Goal: Use online tool/utility: Utilize a website feature to perform a specific function

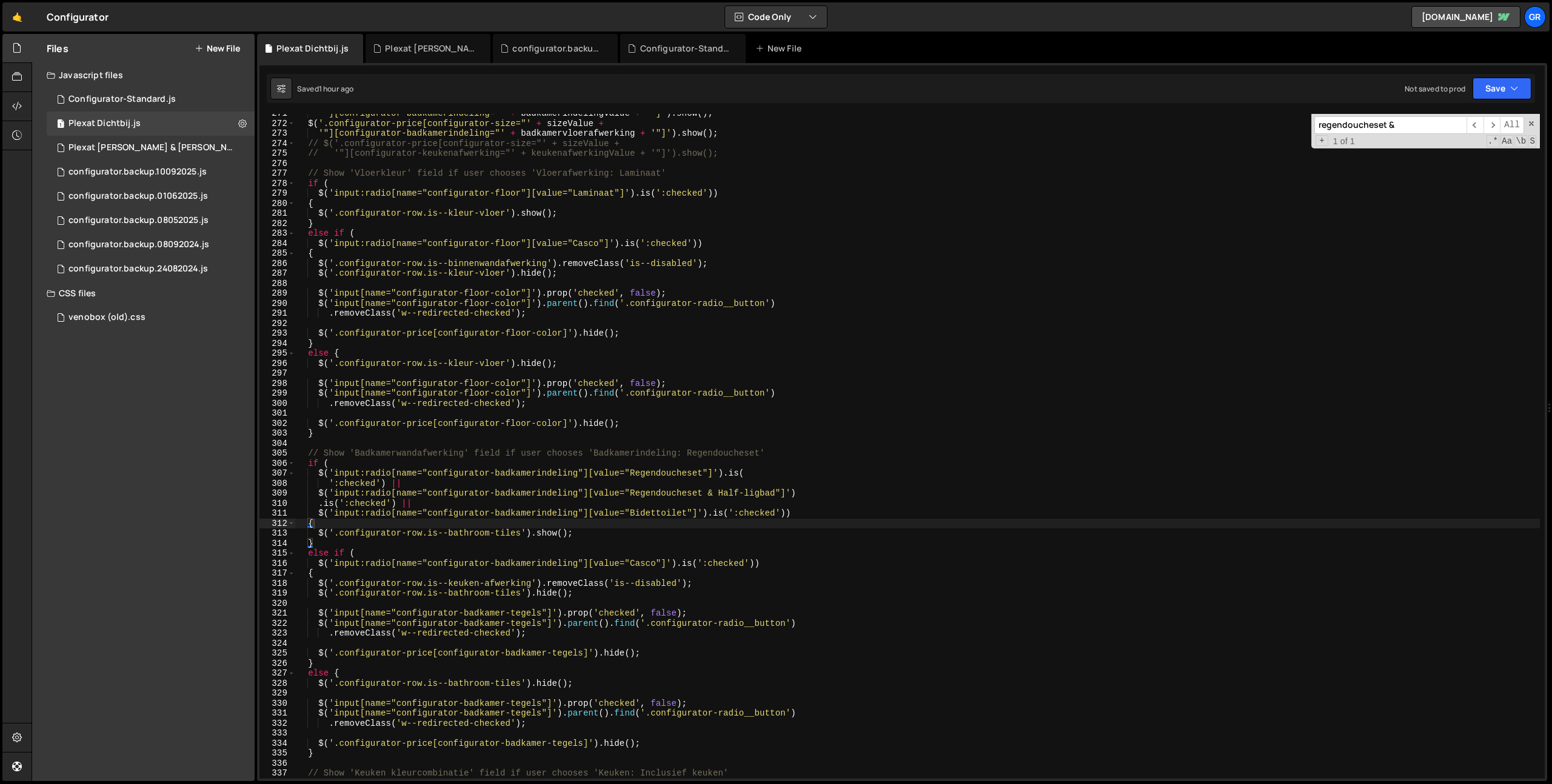
scroll to position [2704, 0]
click at [865, 247] on div "'"][configurator-badkamerindeling="' + badkamerindelingValue + '"]' ) . show ( …" at bounding box center [917, 450] width 1244 height 685
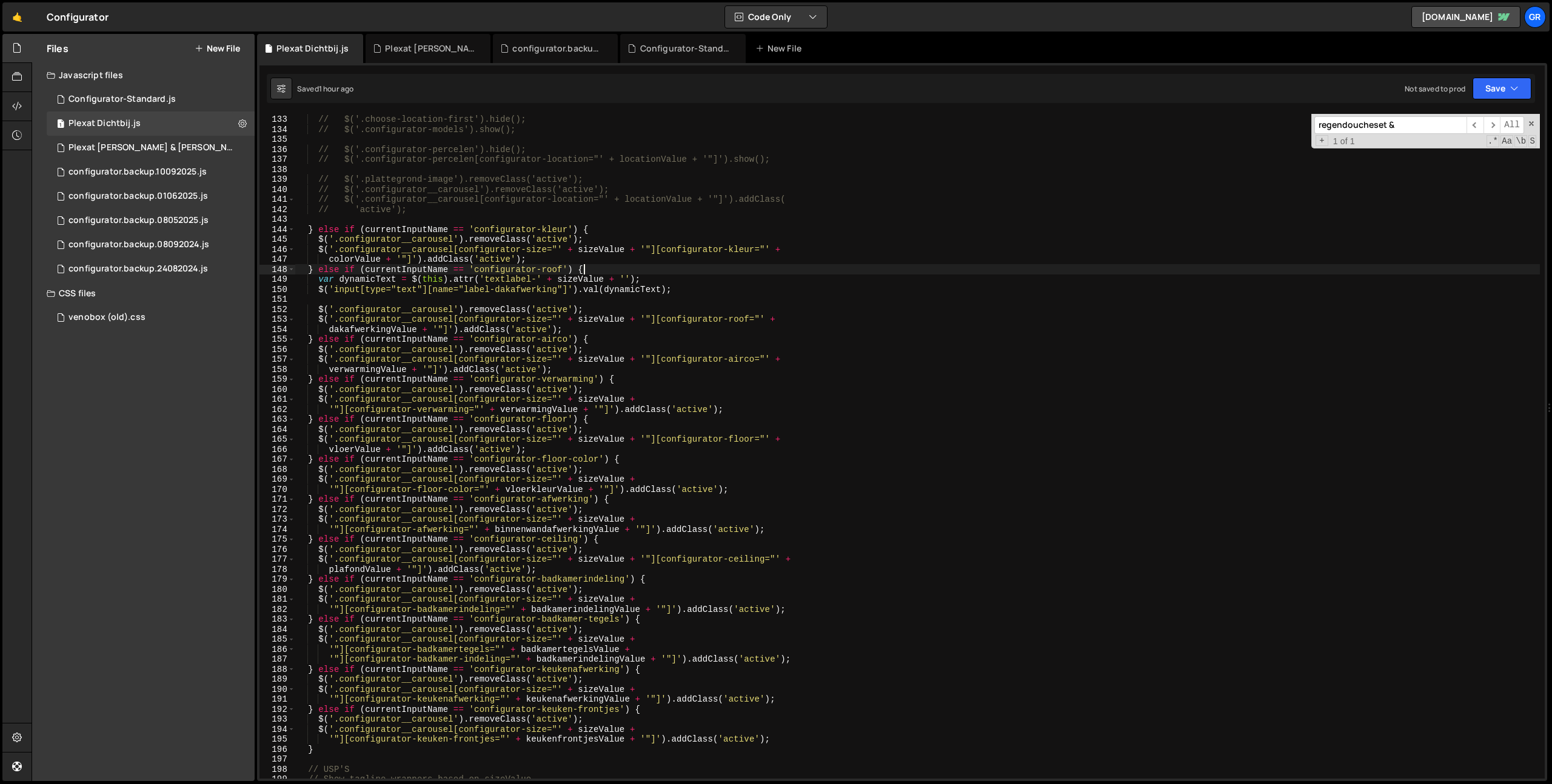
click at [851, 268] on div "// } else if (currentInputName == 'configurator-location') { // $('.choose-loca…" at bounding box center [917, 446] width 1244 height 685
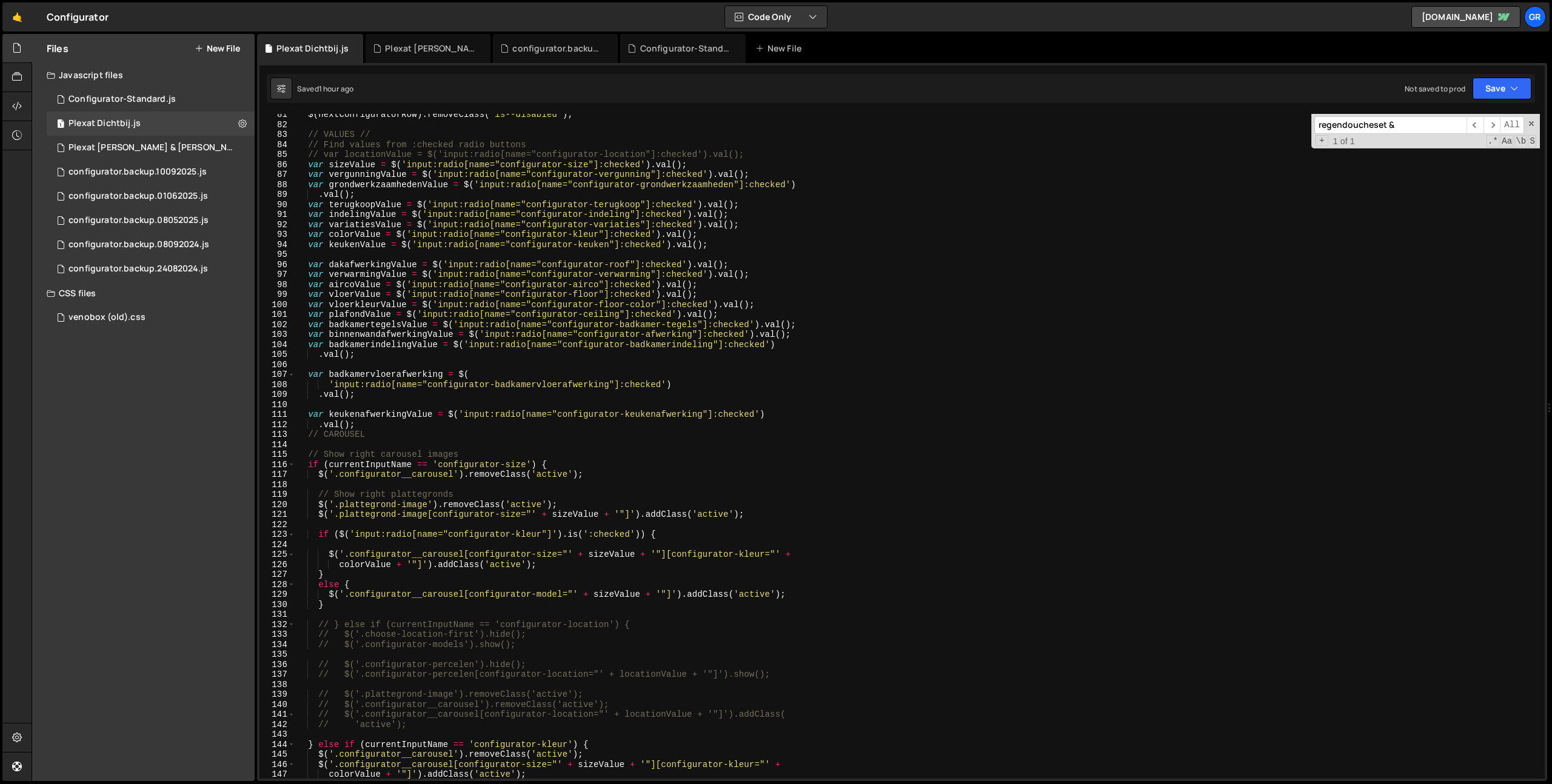
scroll to position [808, 0]
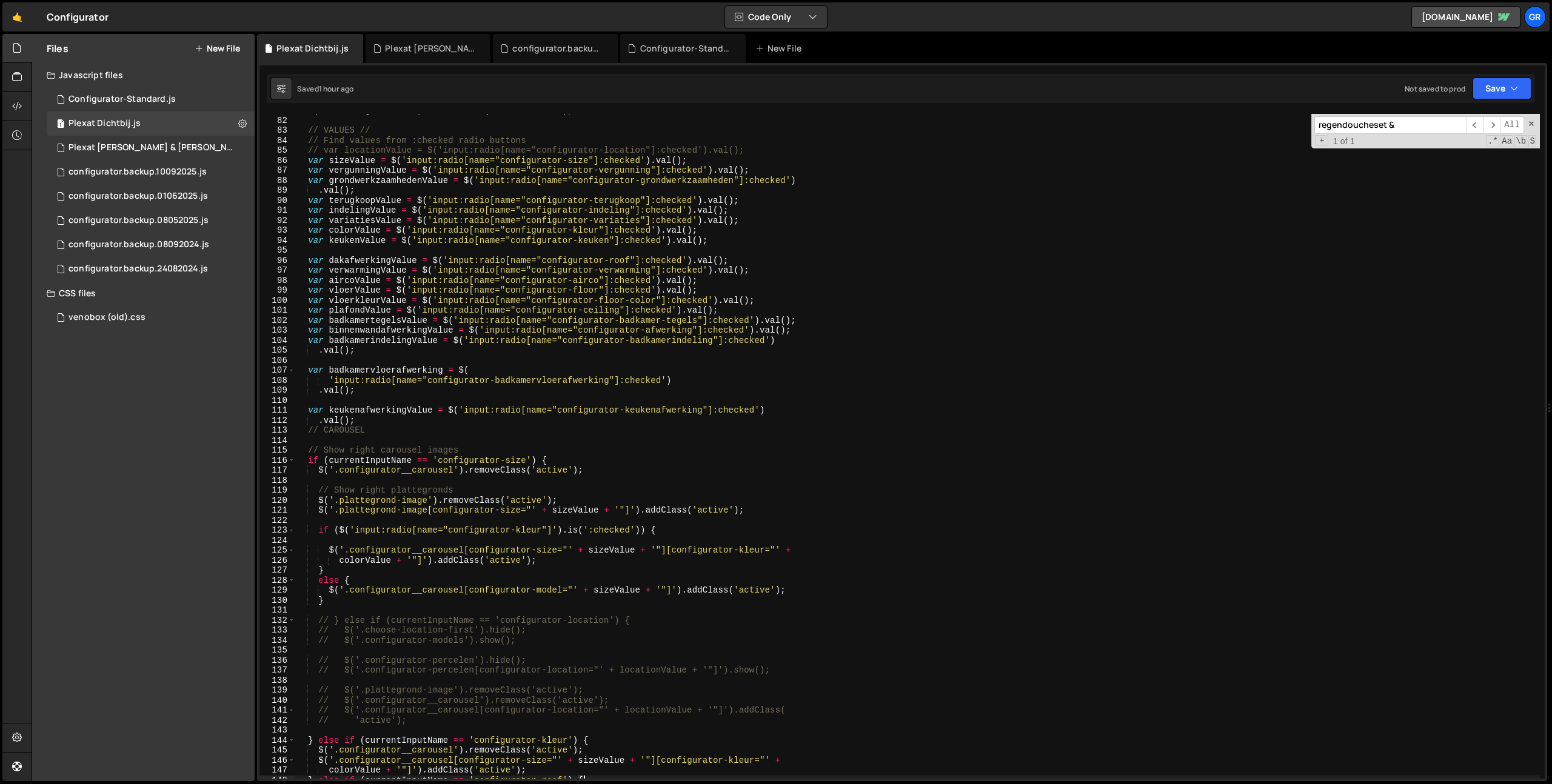
click at [309, 214] on div "$ ( nextConfiguratorRow ) . removeClass ( 'is--disabled' ) ; // VALUES // // Fi…" at bounding box center [917, 447] width 1244 height 685
click at [755, 222] on div "$ ( nextConfiguratorRow ) . removeClass ( 'is--disabled' ) ; // VALUES // // Fi…" at bounding box center [917, 447] width 1244 height 685
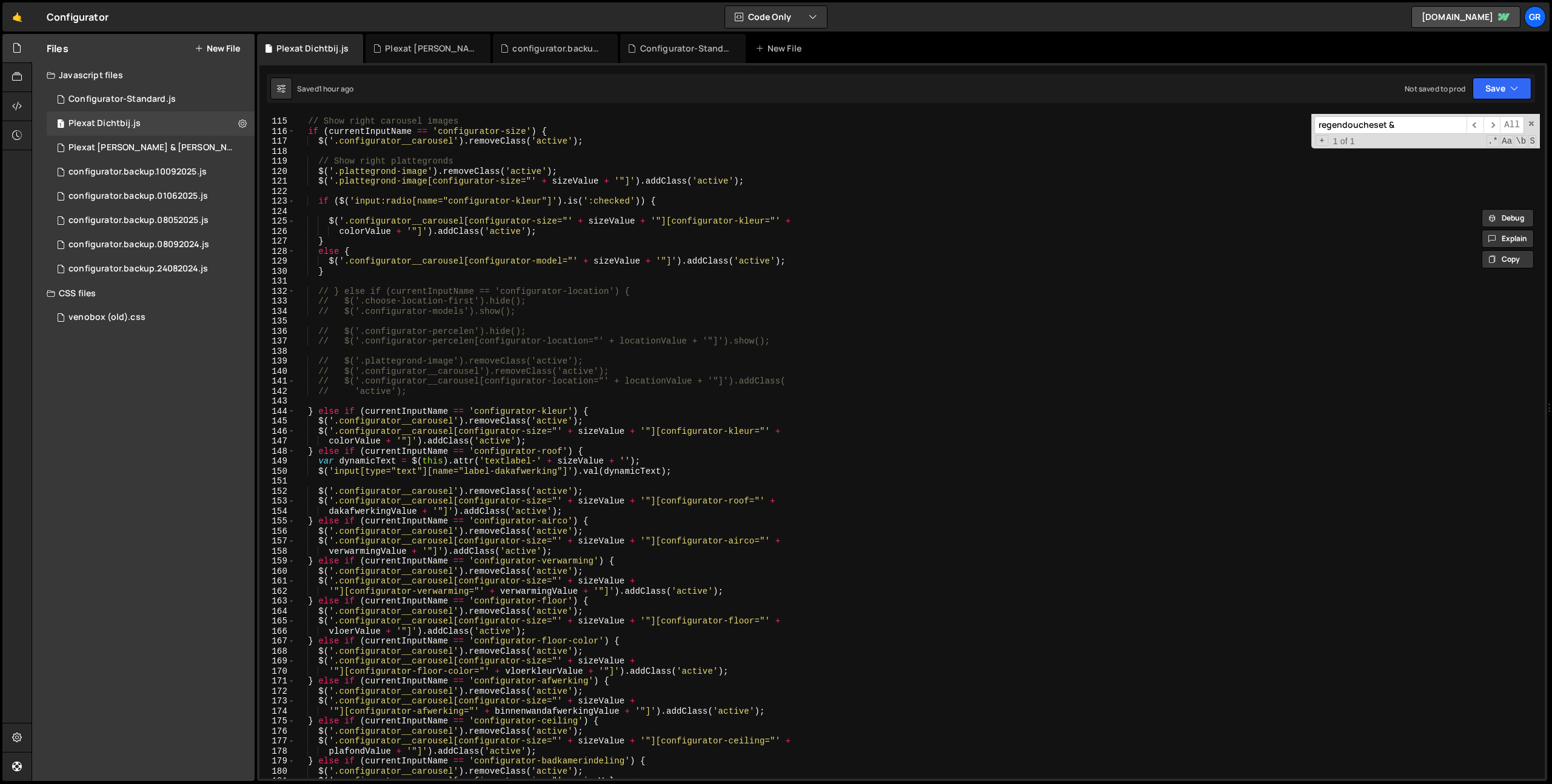
scroll to position [1138, 0]
click at [307, 412] on div "// Show right carousel images if ( currentInputName == 'configurator-size' ) { …" at bounding box center [917, 447] width 1244 height 685
type textarea "} else if (currentInputName == 'configurator-kleur') {"
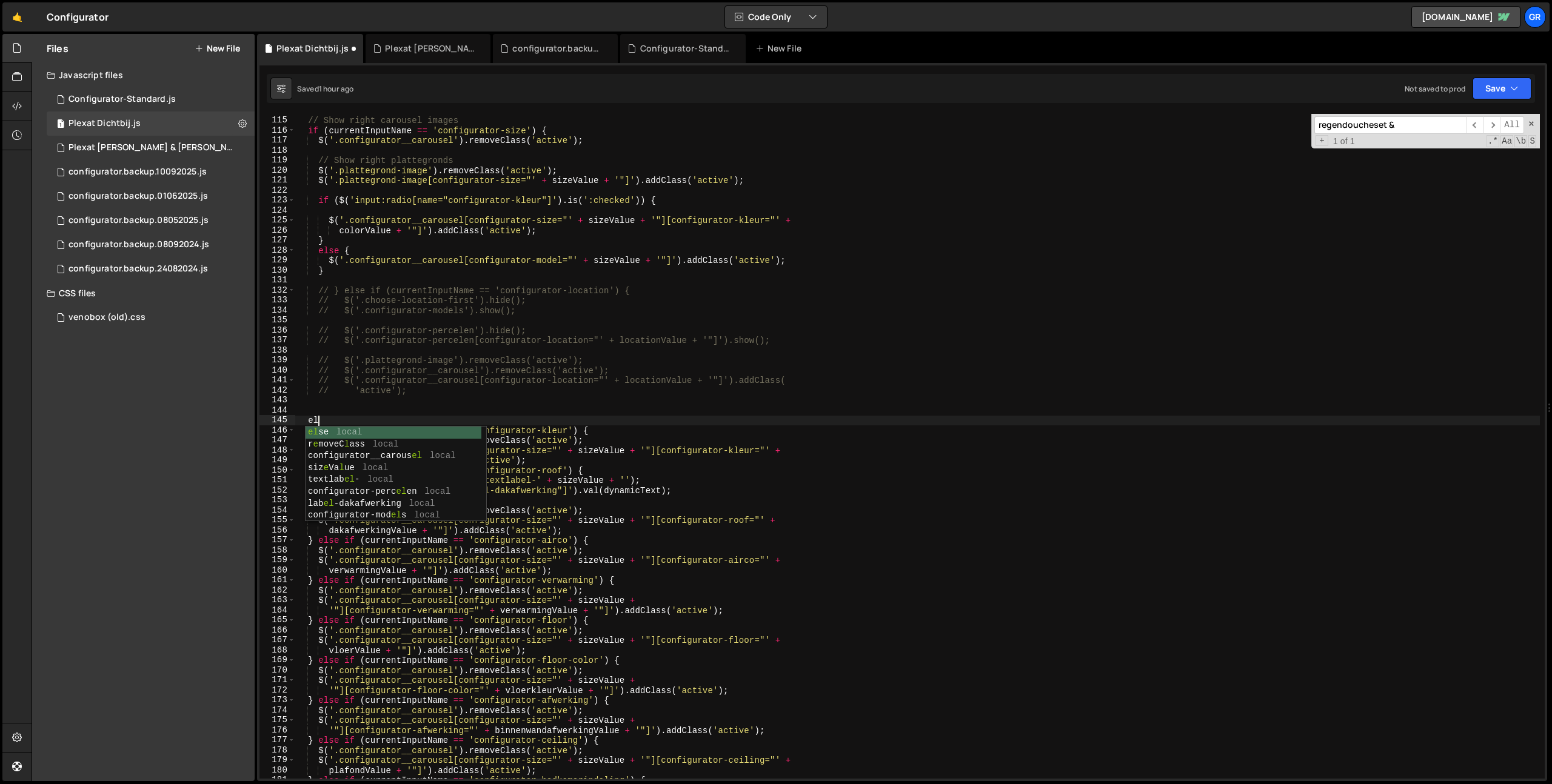
type textarea "e"
paste textarea "var variatiesValue = $('input:radio[name="configurator-variaties"]:checked').va…"
type textarea "var variatiesValue = $('input:radio[name="configurator-variaties"]:checked').va…"
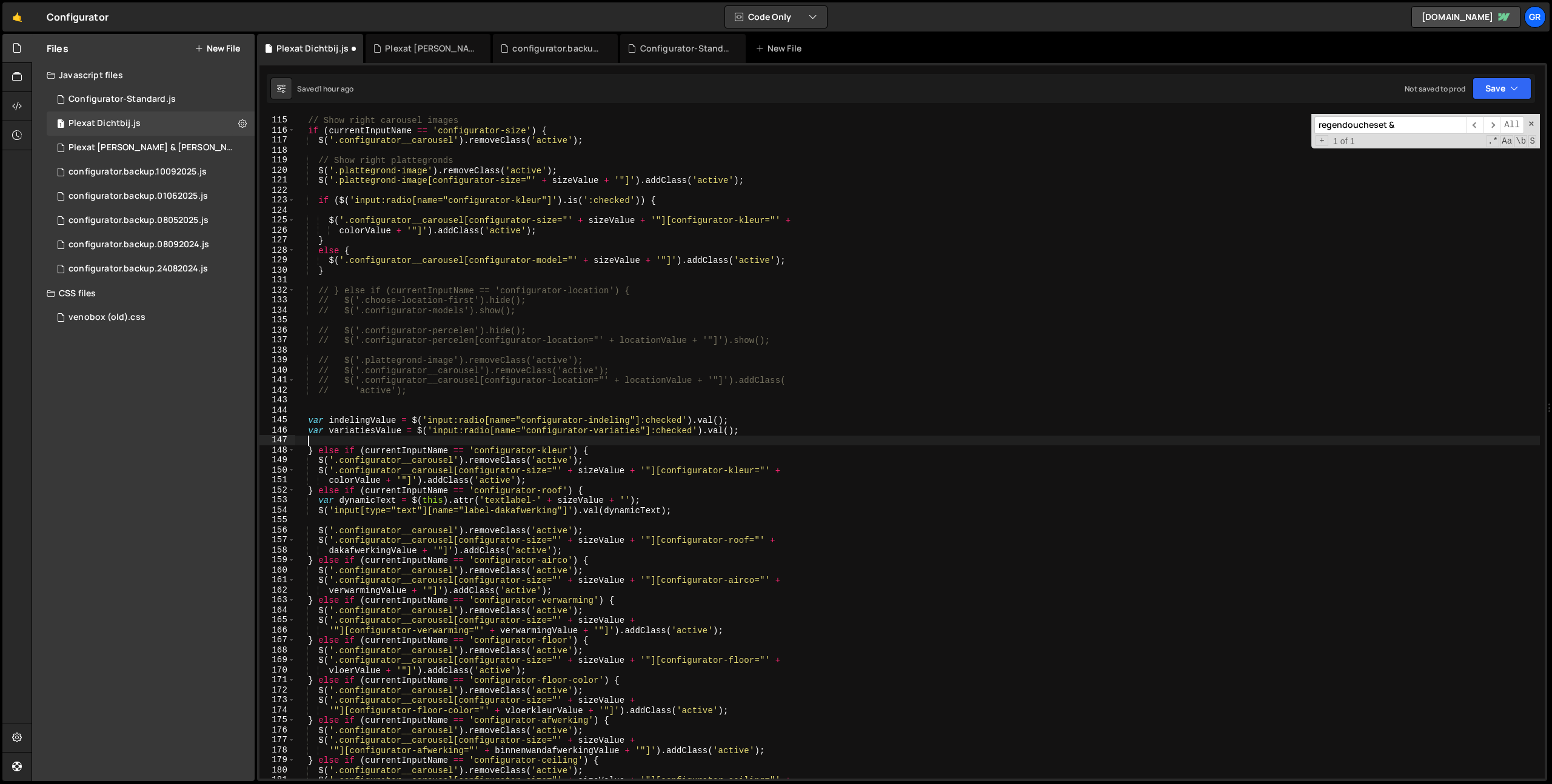
scroll to position [0, 0]
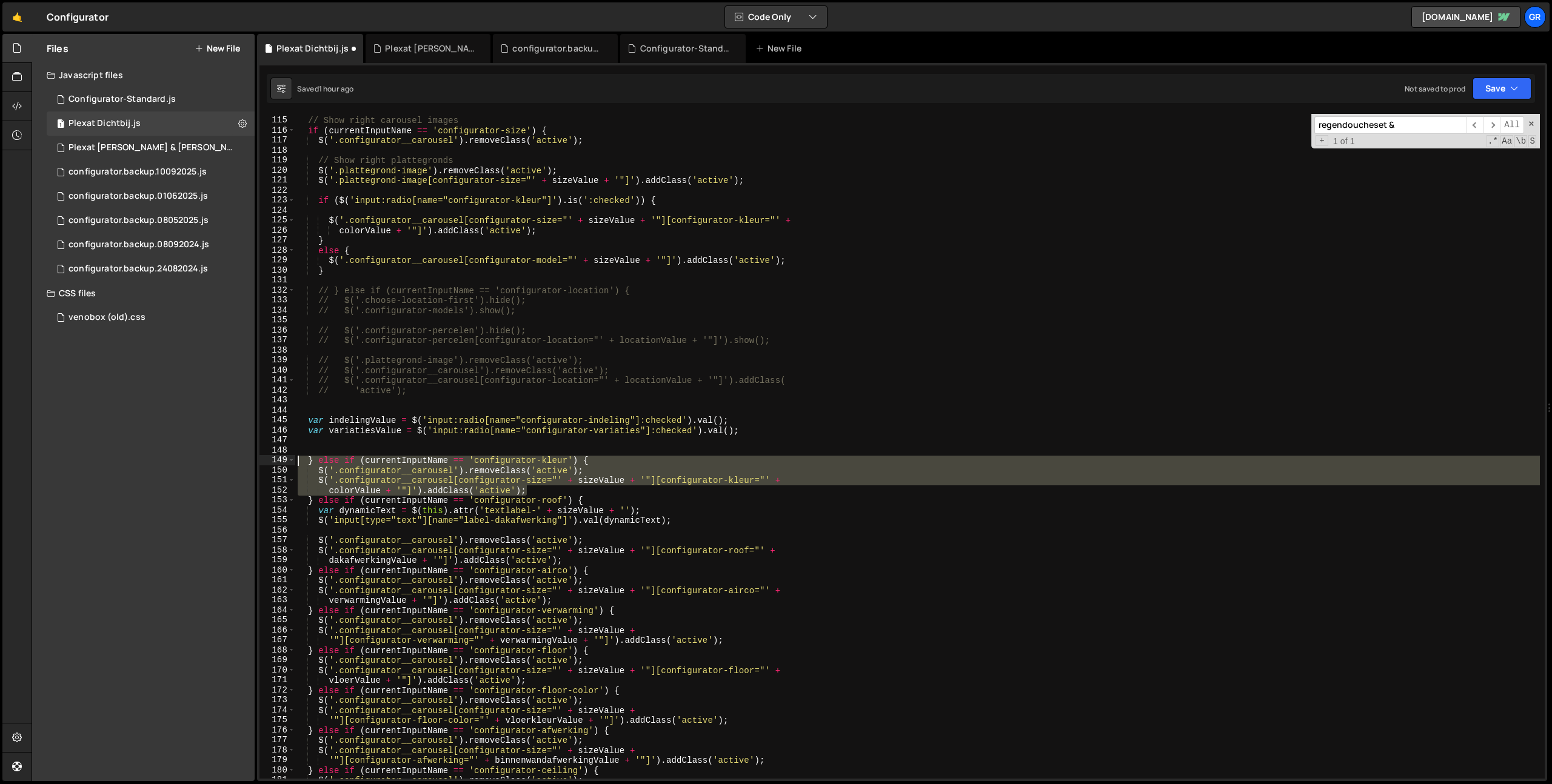
drag, startPoint x: 496, startPoint y: 493, endPoint x: 233, endPoint y: 455, distance: 265.7
click at [233, 455] on div "Files New File Javascript files 1 Configurator-Standard.js 0 1 Plexat Dichtbij.…" at bounding box center [791, 407] width 1520 height 747
click at [802, 432] on div "// Show right carousel images if ( currentInputName == 'configurator-size' ) { …" at bounding box center [917, 447] width 1244 height 685
type textarea "var variatiesValue = $('input:radio[name="configurator-variaties"]:checked').va…"
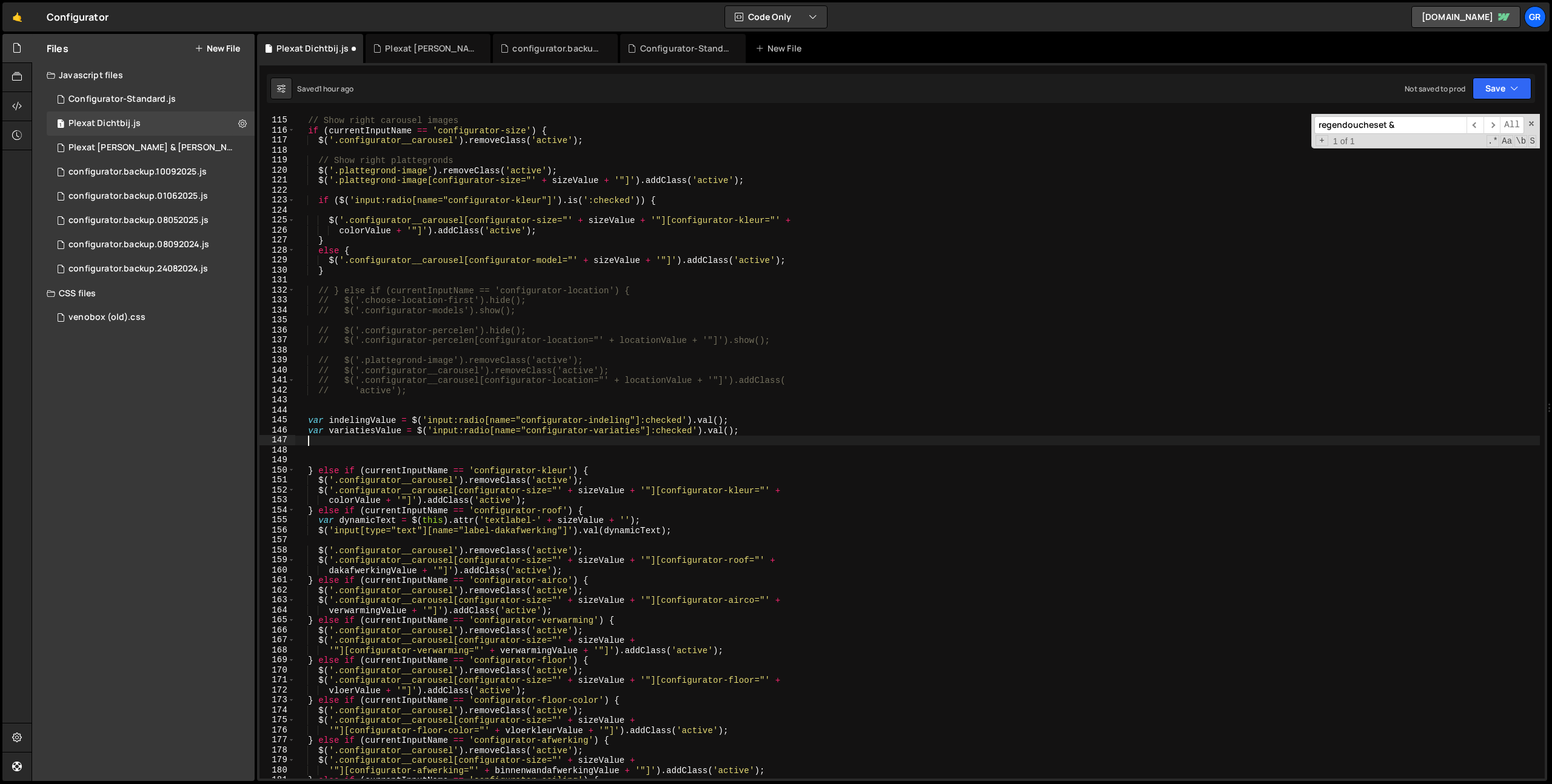
paste textarea "colorValue + '"]').addClass('active');"
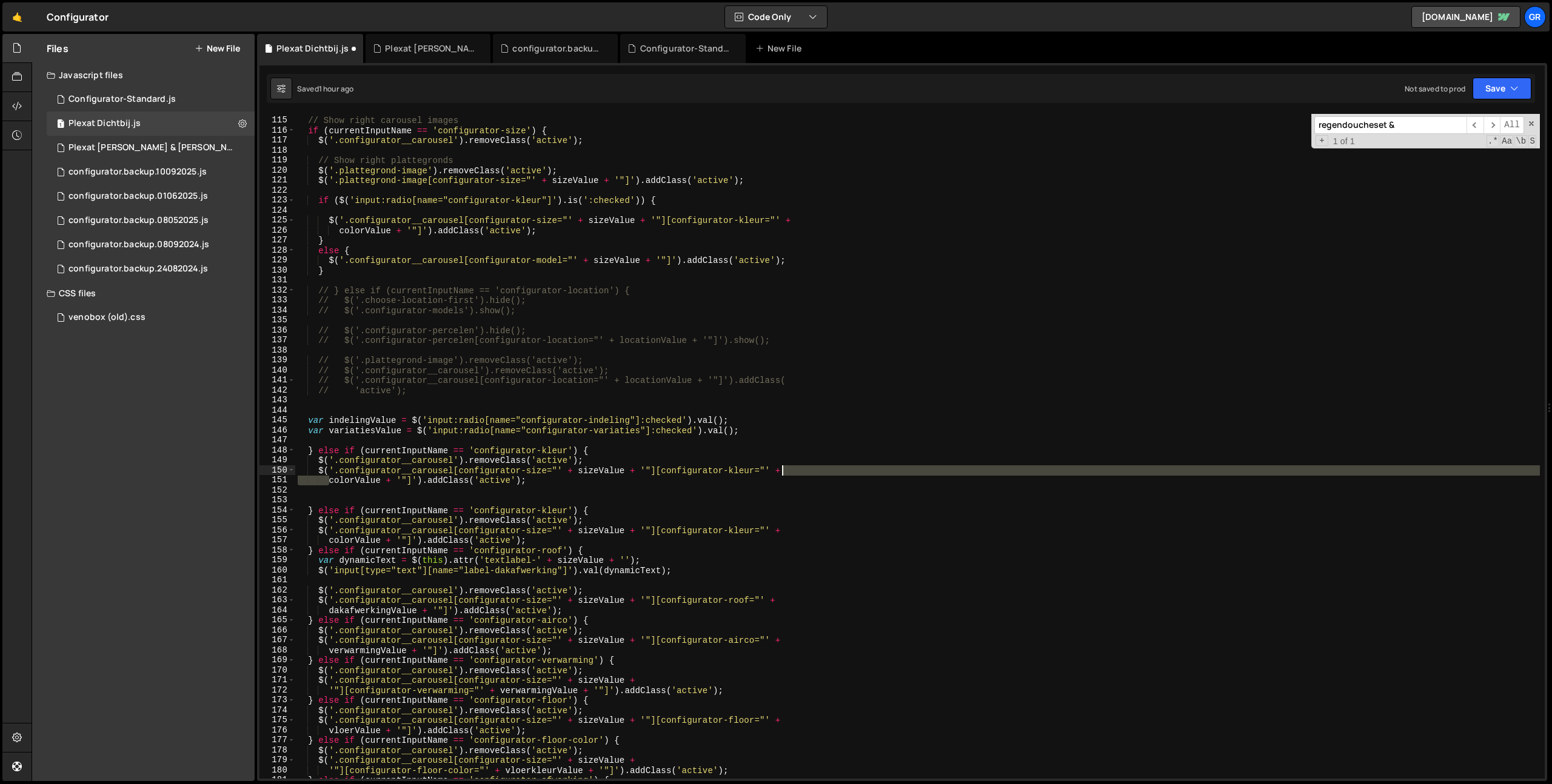
drag, startPoint x: 329, startPoint y: 482, endPoint x: 864, endPoint y: 466, distance: 535.2
click at [864, 466] on div "// Show right carousel images if ( currentInputName == 'configurator-size' ) { …" at bounding box center [917, 447] width 1244 height 685
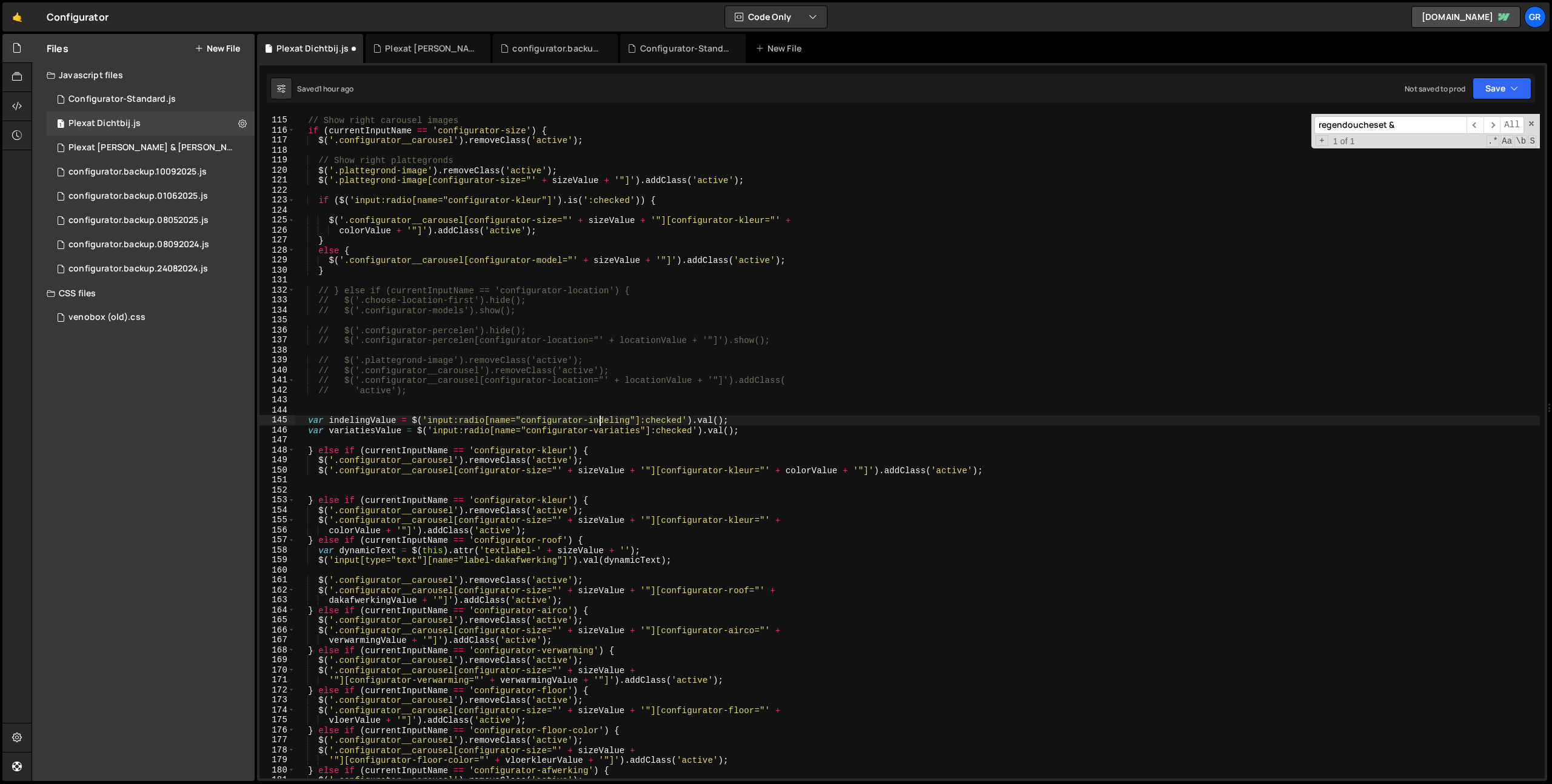
click at [602, 420] on div "// Show right carousel images if ( currentInputName == 'configurator-size' ) { …" at bounding box center [917, 447] width 1244 height 685
click at [551, 449] on div "// Show right carousel images if ( currentInputName == 'configurator-size' ) { …" at bounding box center [917, 447] width 1244 height 685
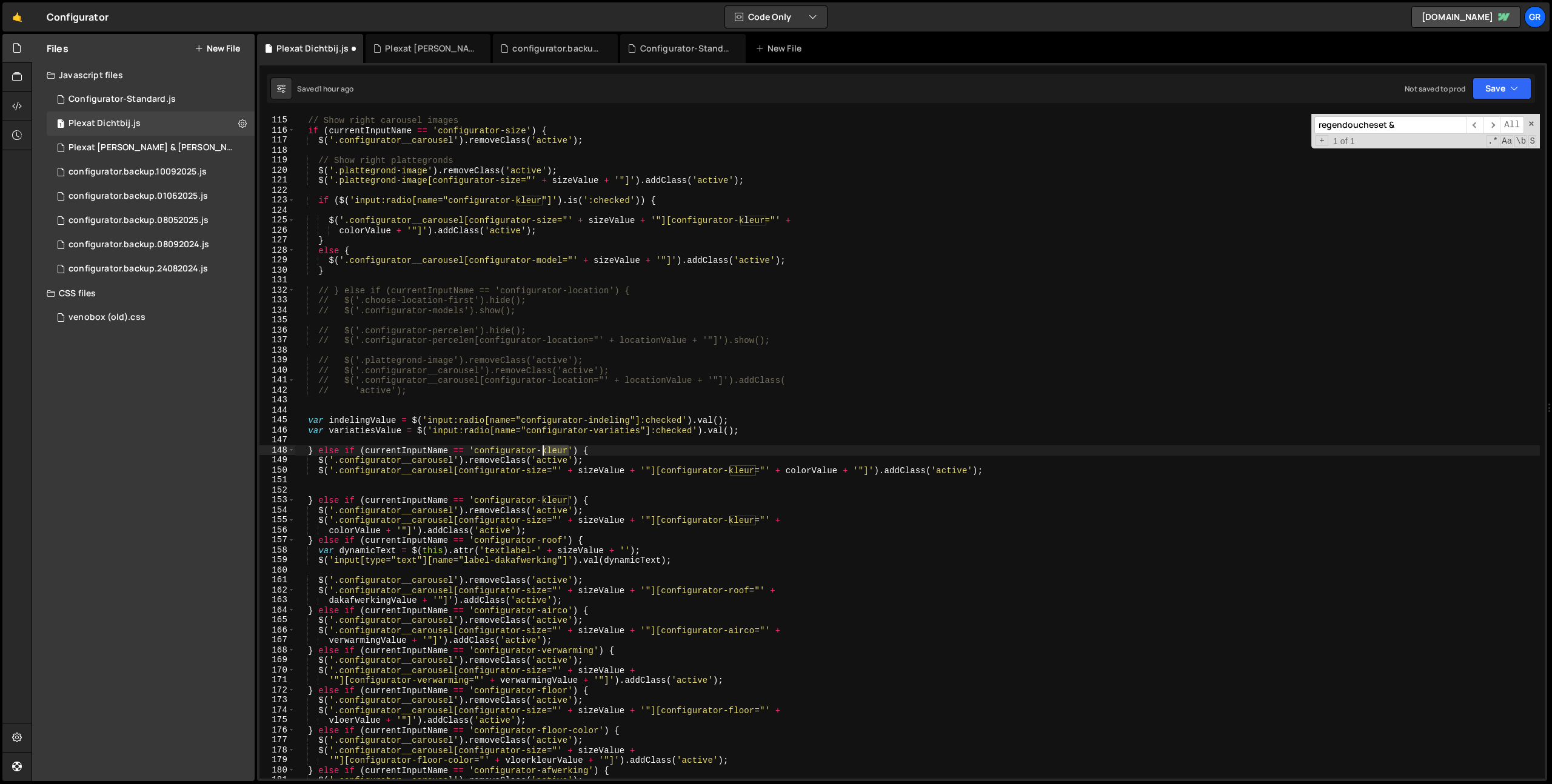
click at [550, 449] on div "// Show right carousel images if ( currentInputName == 'configurator-size' ) { …" at bounding box center [917, 447] width 1244 height 685
paste textarea "indeling"
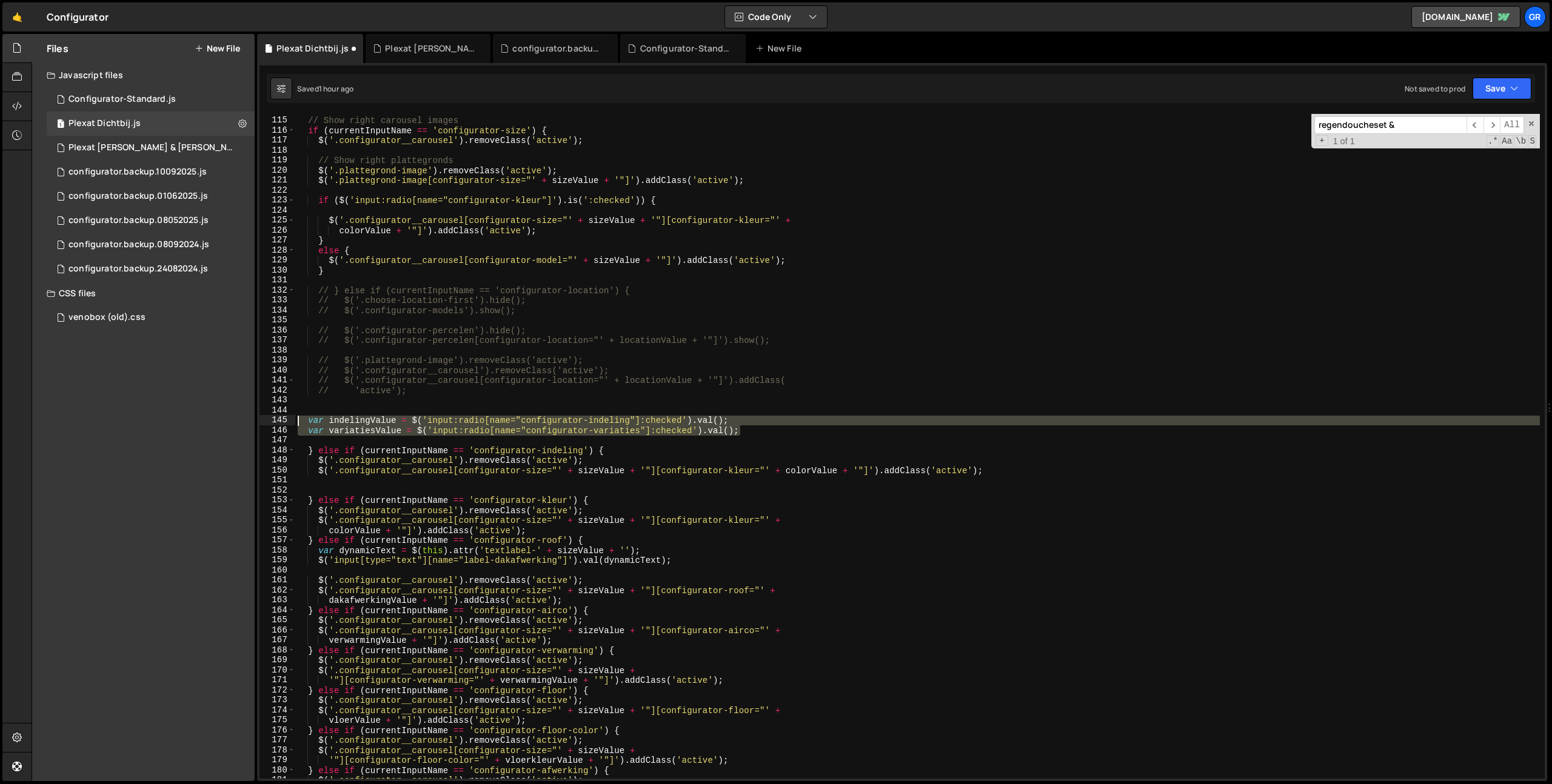
drag, startPoint x: 773, startPoint y: 433, endPoint x: 215, endPoint y: 421, distance: 558.1
click at [211, 422] on div "Files New File Javascript files 1 Configurator-Standard.js 0 1 Plexat Dichtbij.…" at bounding box center [791, 407] width 1520 height 747
click at [377, 395] on div "// Show right carousel images if ( currentInputName == 'configurator-size' ) { …" at bounding box center [917, 447] width 1244 height 685
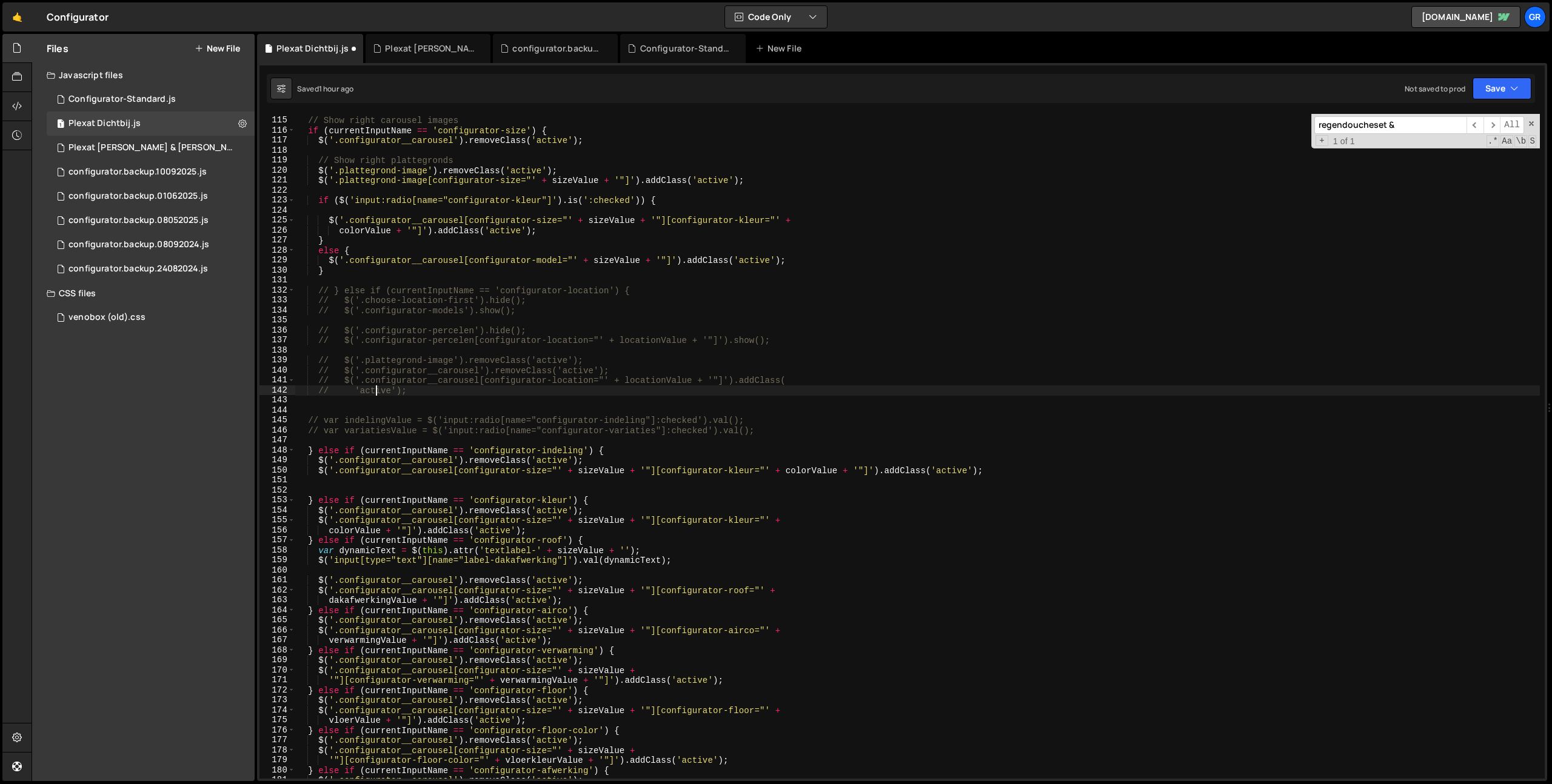
click at [382, 421] on div "// Show right carousel images if ( currentInputName == 'configurator-size' ) { …" at bounding box center [917, 447] width 1244 height 685
click at [809, 469] on div "// Show right carousel images if ( currentInputName == 'configurator-size' ) { …" at bounding box center [917, 447] width 1244 height 685
click at [748, 466] on div "// Show right carousel images if ( currentInputName == 'configurator-size' ) { …" at bounding box center [917, 447] width 1244 height 685
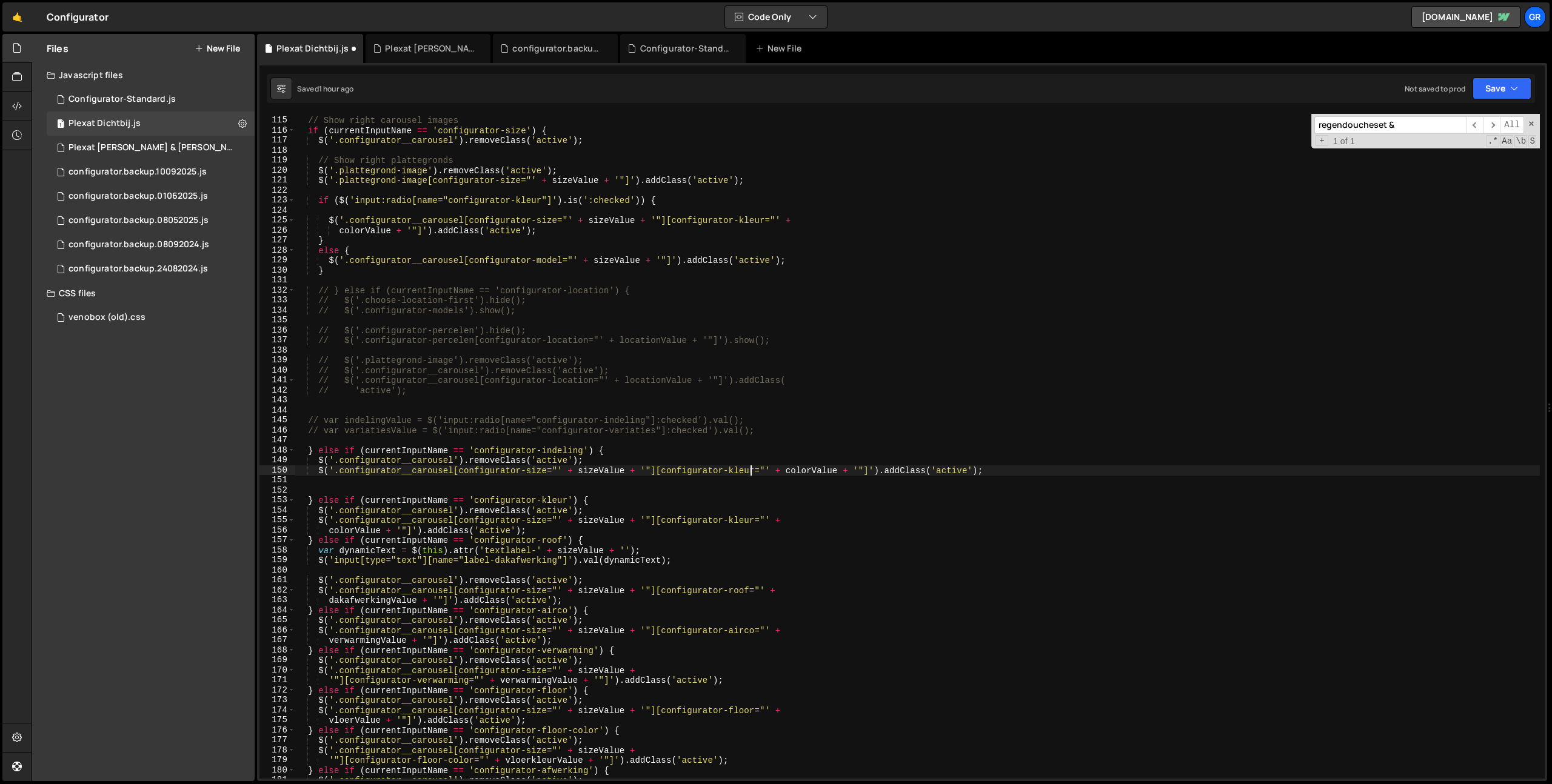
click at [748, 466] on div "// Show right carousel images if ( currentInputName == 'configurator-size' ) { …" at bounding box center [917, 447] width 1244 height 685
click at [805, 470] on div "// Show right carousel images if ( currentInputName == 'configurator-size' ) { …" at bounding box center [917, 447] width 1244 height 685
paste textarea "indeling"
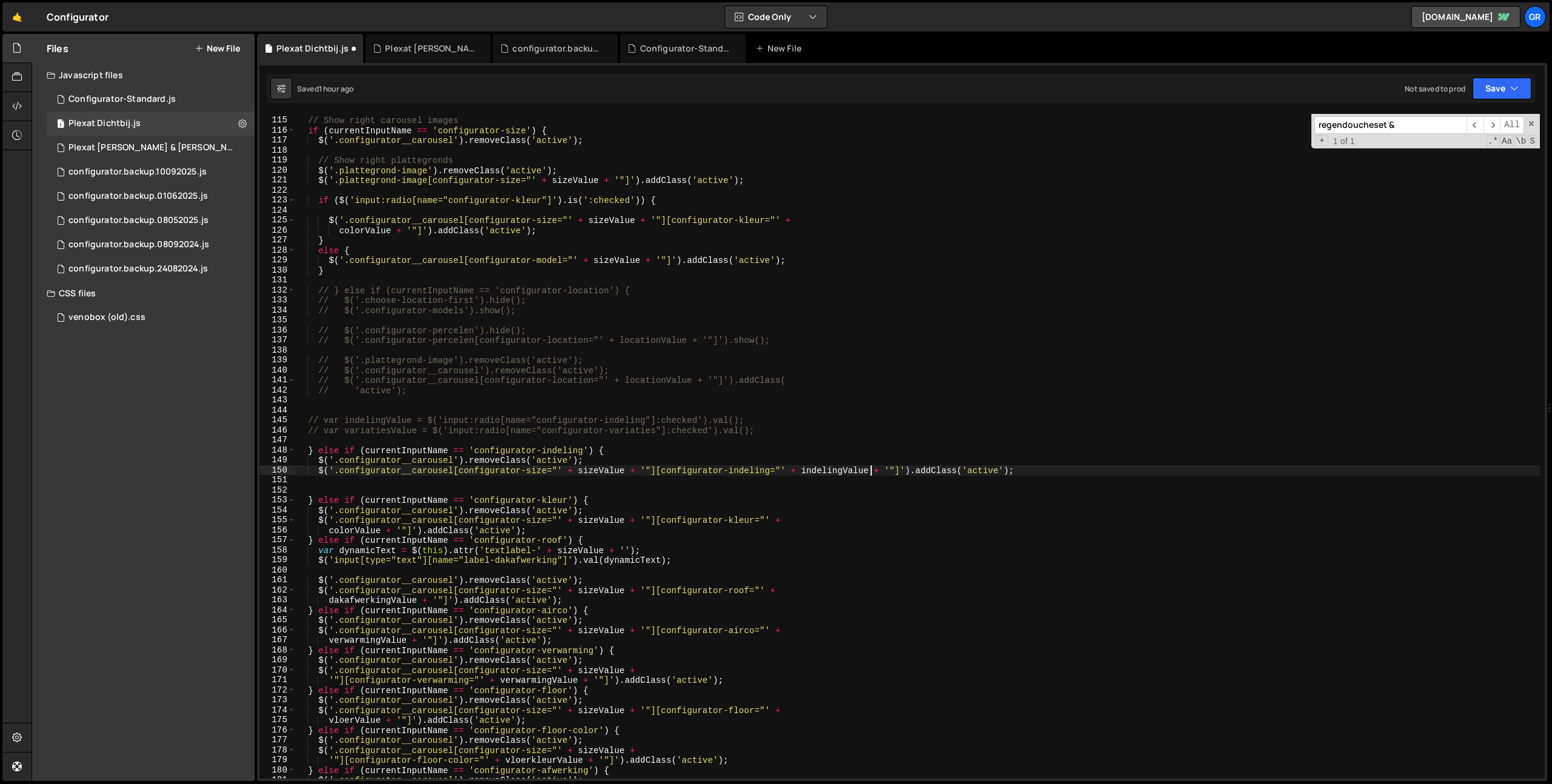
drag, startPoint x: 1043, startPoint y: 468, endPoint x: 698, endPoint y: 466, distance: 345.0
click at [1043, 468] on div "// Show right carousel images if ( currentInputName == 'configurator-size' ) { …" at bounding box center [917, 447] width 1244 height 685
click at [304, 453] on div "// Show right carousel images if ( currentInputName == 'configurator-size' ) { …" at bounding box center [917, 447] width 1244 height 685
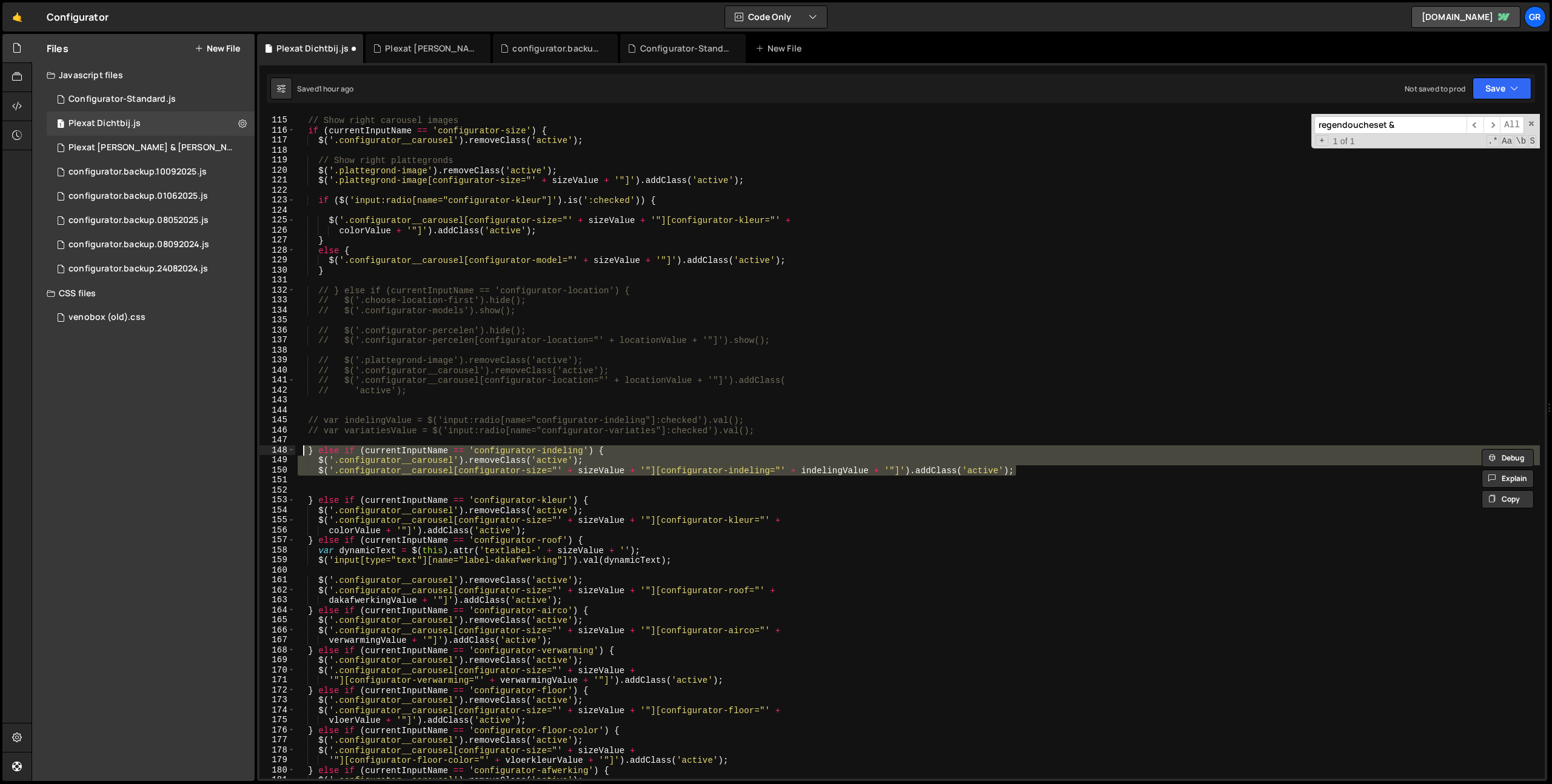
type textarea "$('.configurator__carousel[configurator-size="' + sizeValue + '"][configurator-…"
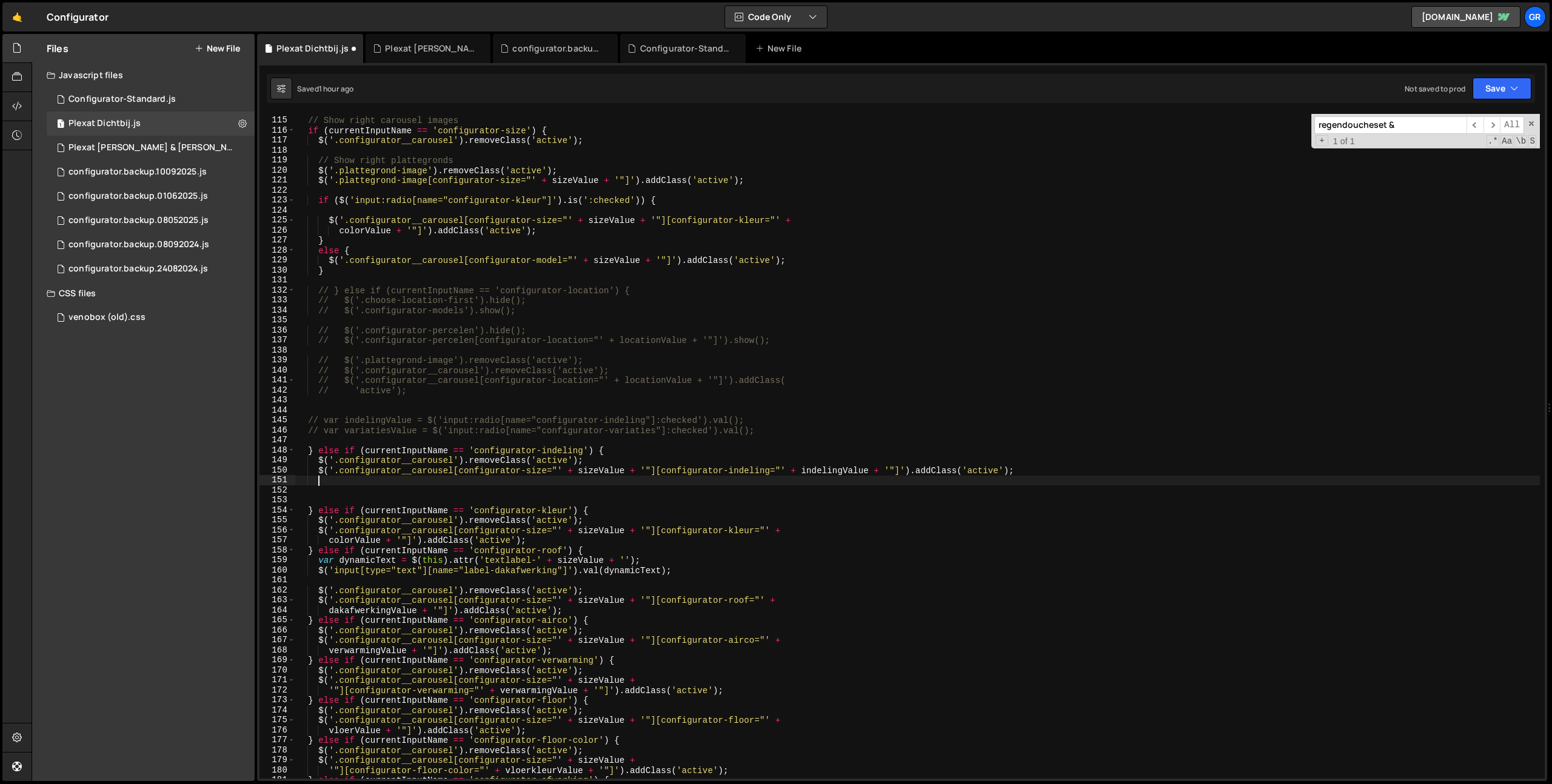
scroll to position [0, 1]
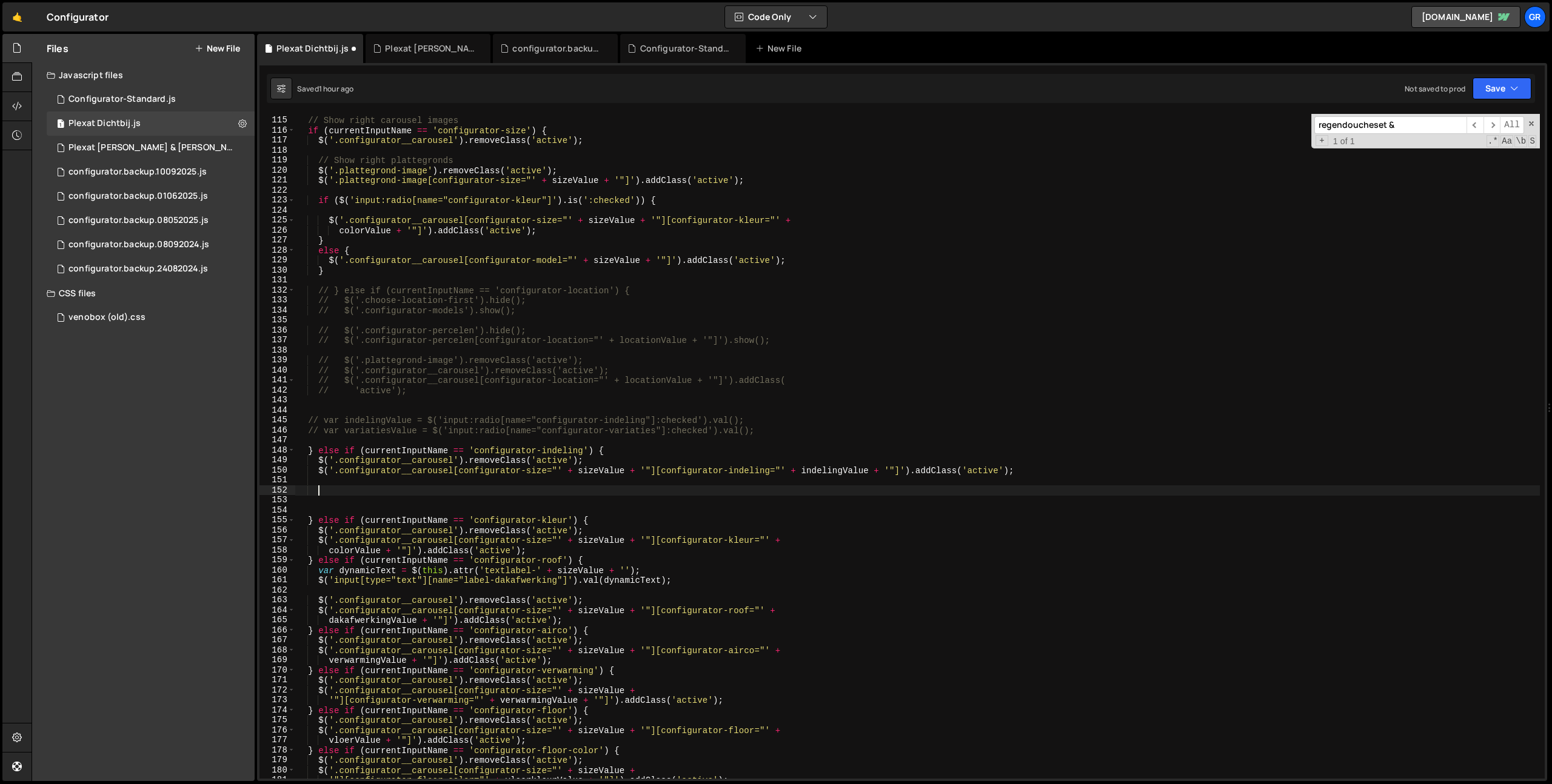
paste textarea "$('.configurator__carousel[configurator-size="' + sizeValue + '"][configurator-…"
type textarea "$('.configurator__carousel[configurator-size="' + sizeValue + '"][configurator-…"
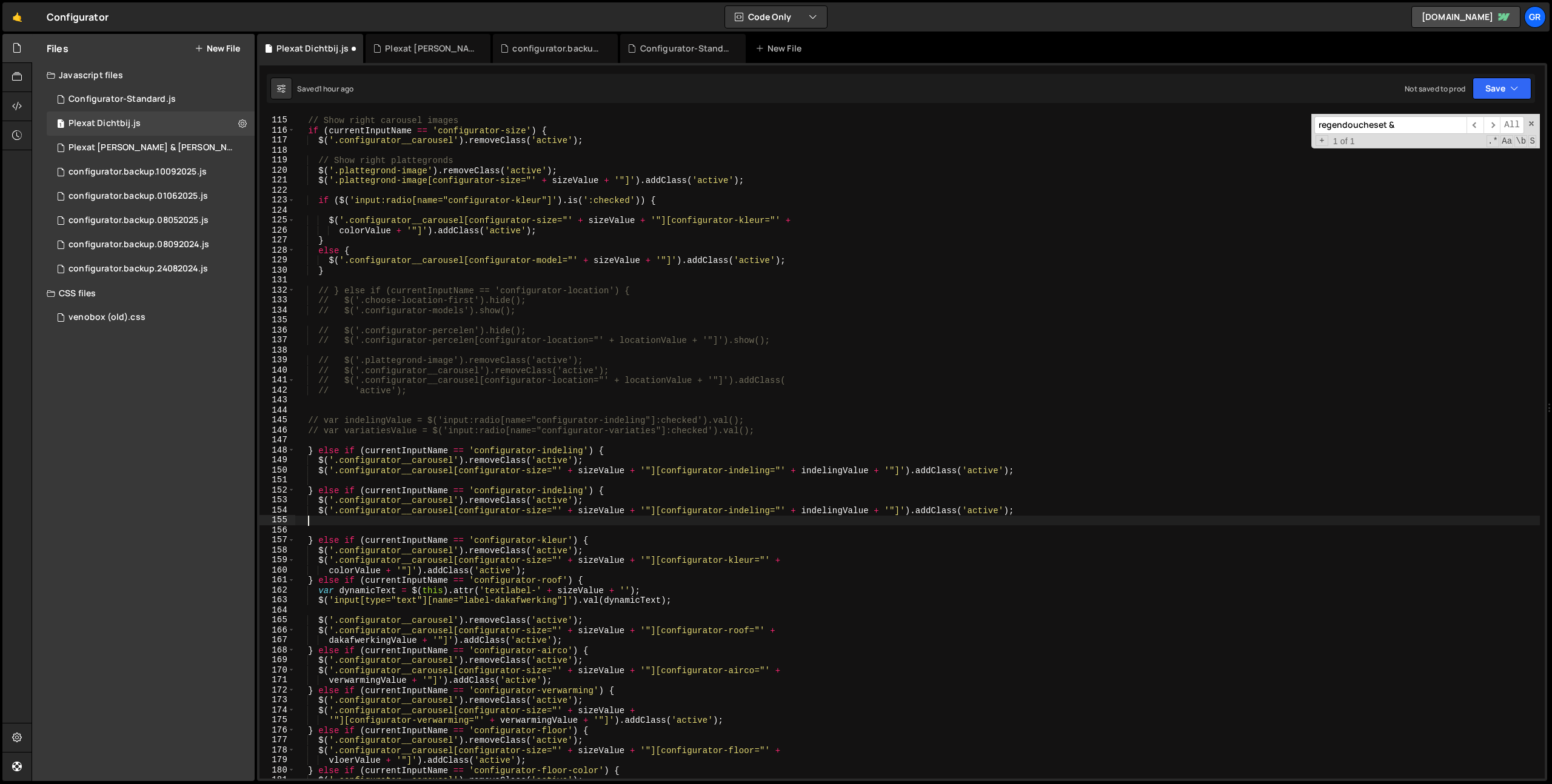
click at [328, 524] on div "// Show right carousel images if ( currentInputName == 'configurator-size' ) { …" at bounding box center [917, 447] width 1244 height 685
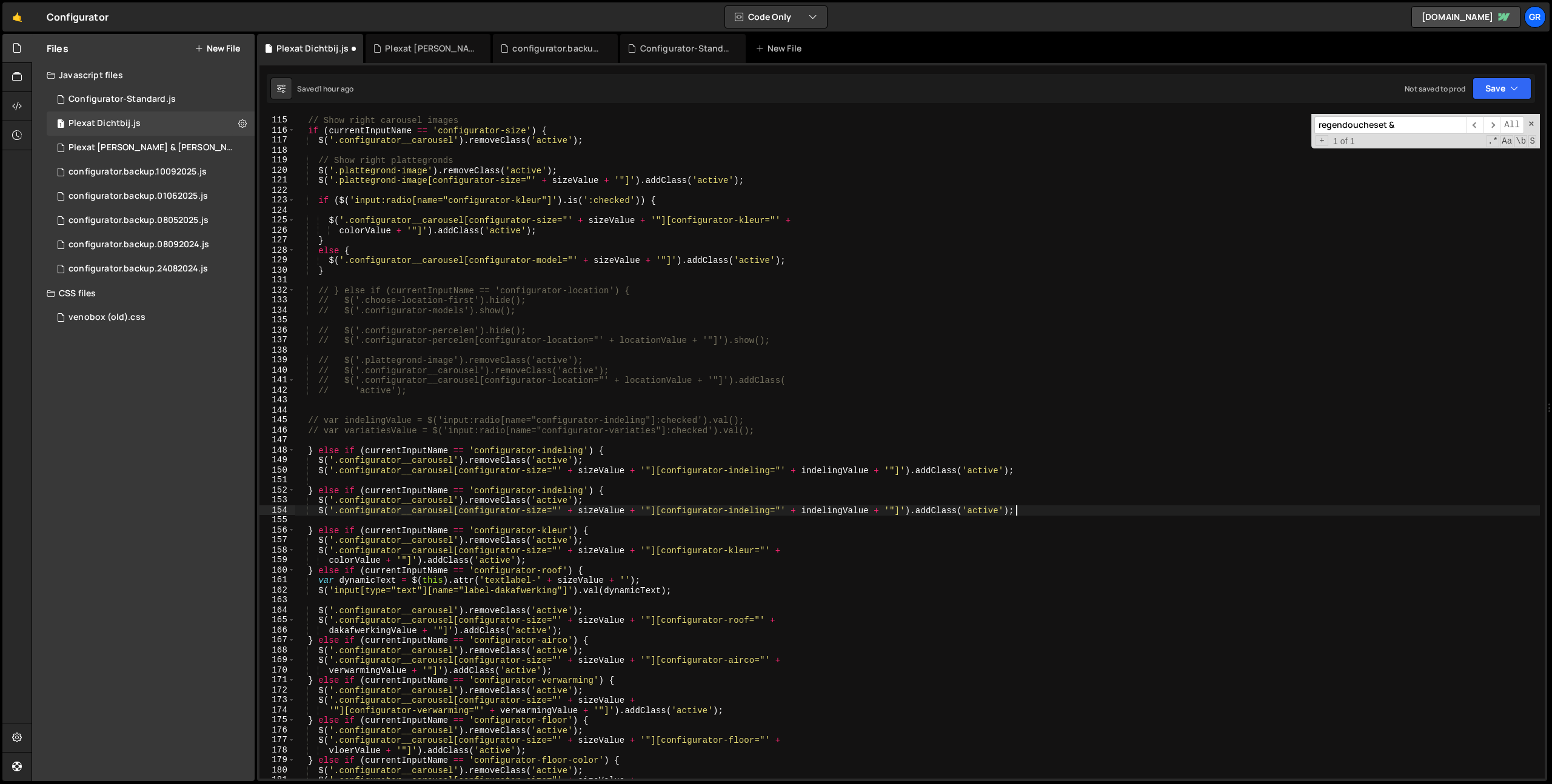
click at [627, 432] on div "// Show right carousel images if ( currentInputName == 'configurator-size' ) { …" at bounding box center [917, 447] width 1244 height 685
click at [555, 488] on div "// Show right carousel images if ( currentInputName == 'configurator-size' ) { …" at bounding box center [917, 447] width 1244 height 685
paste textarea "variaties"
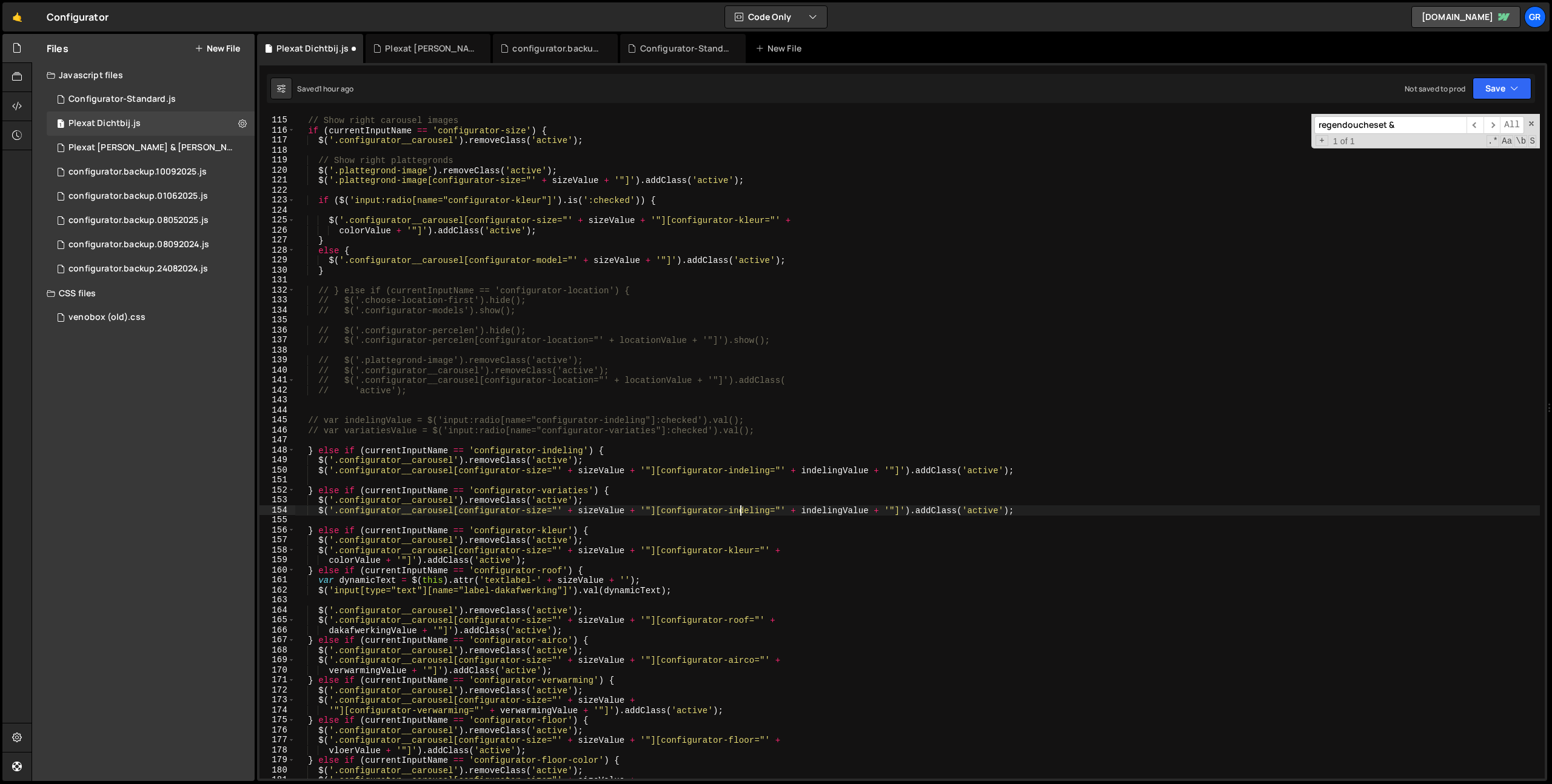
click at [740, 508] on div "// Show right carousel images if ( currentInputName == 'configurator-size' ) { …" at bounding box center [917, 447] width 1244 height 685
paste textarea "variaties"
click at [853, 511] on div "// Show right carousel images if ( currentInputName == 'configurator-size' ) { …" at bounding box center [917, 447] width 1244 height 685
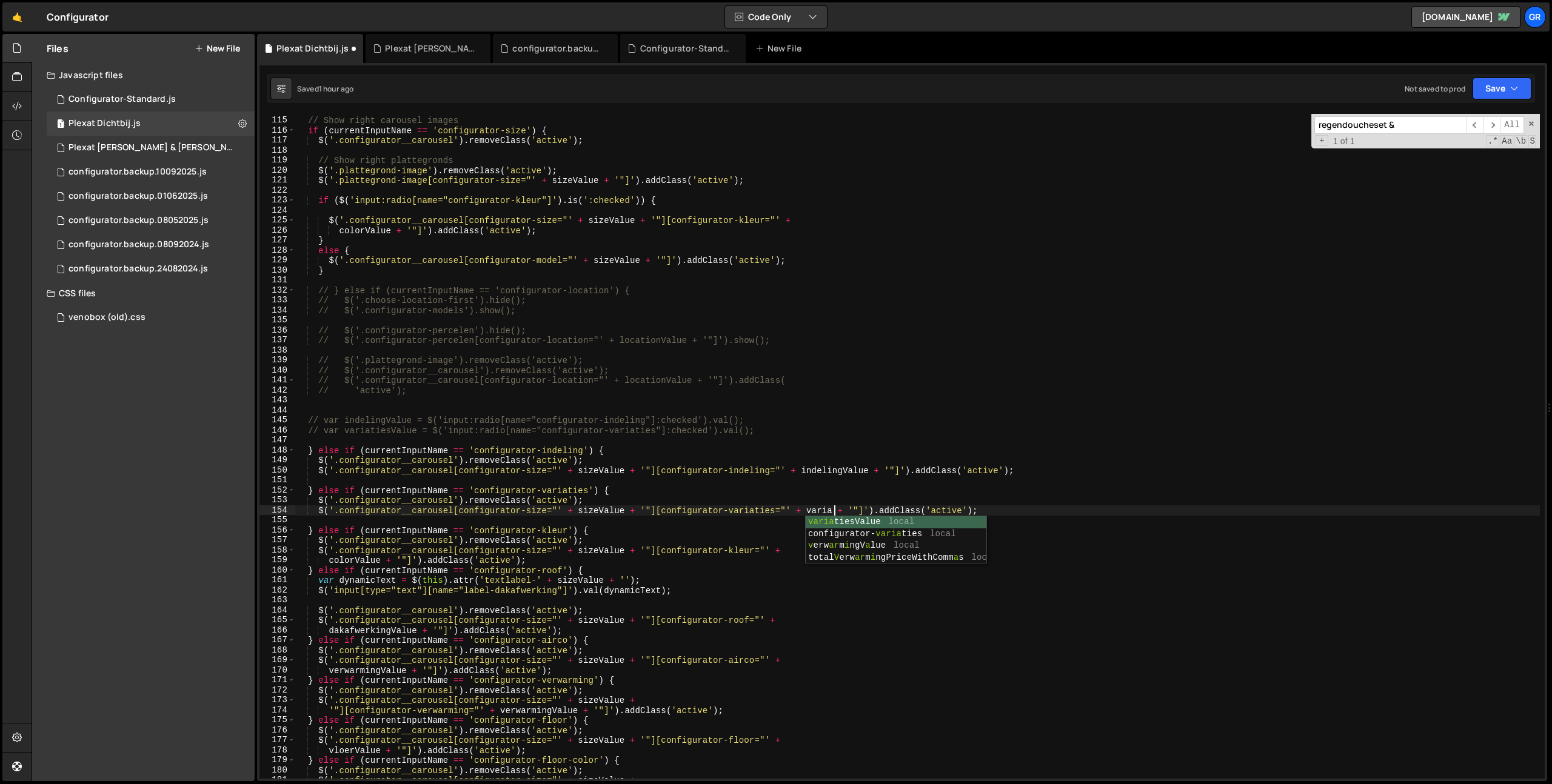
scroll to position [0, 37]
click at [851, 521] on div "varia tiesValue local configurator- varia ties local v erw ar m i ngV a lue loc…" at bounding box center [895, 552] width 181 height 72
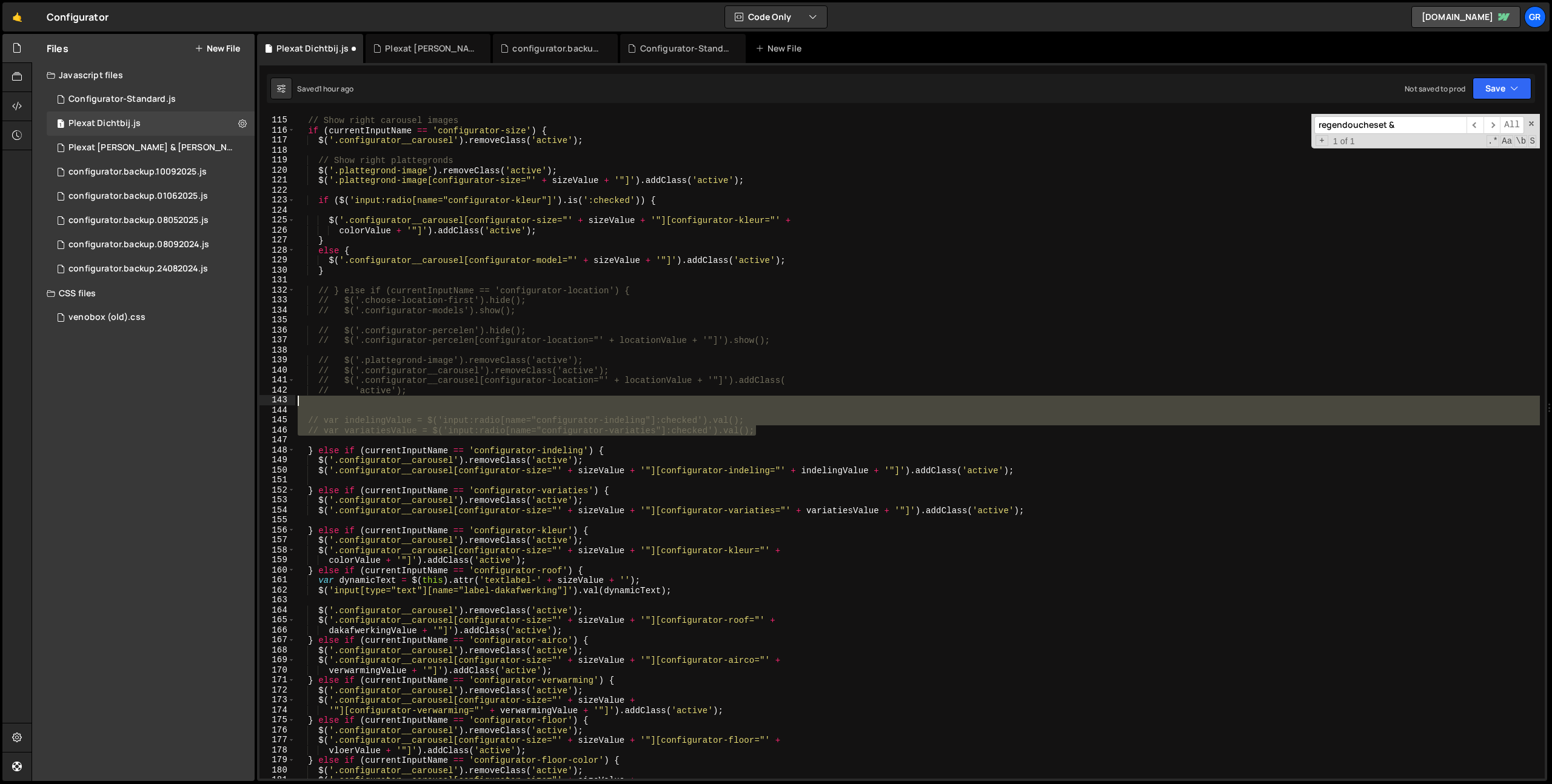
drag, startPoint x: 827, startPoint y: 426, endPoint x: 825, endPoint y: 405, distance: 21.1
click at [825, 405] on div "// Show right carousel images if ( currentInputName == 'configurator-size' ) { …" at bounding box center [917, 447] width 1244 height 685
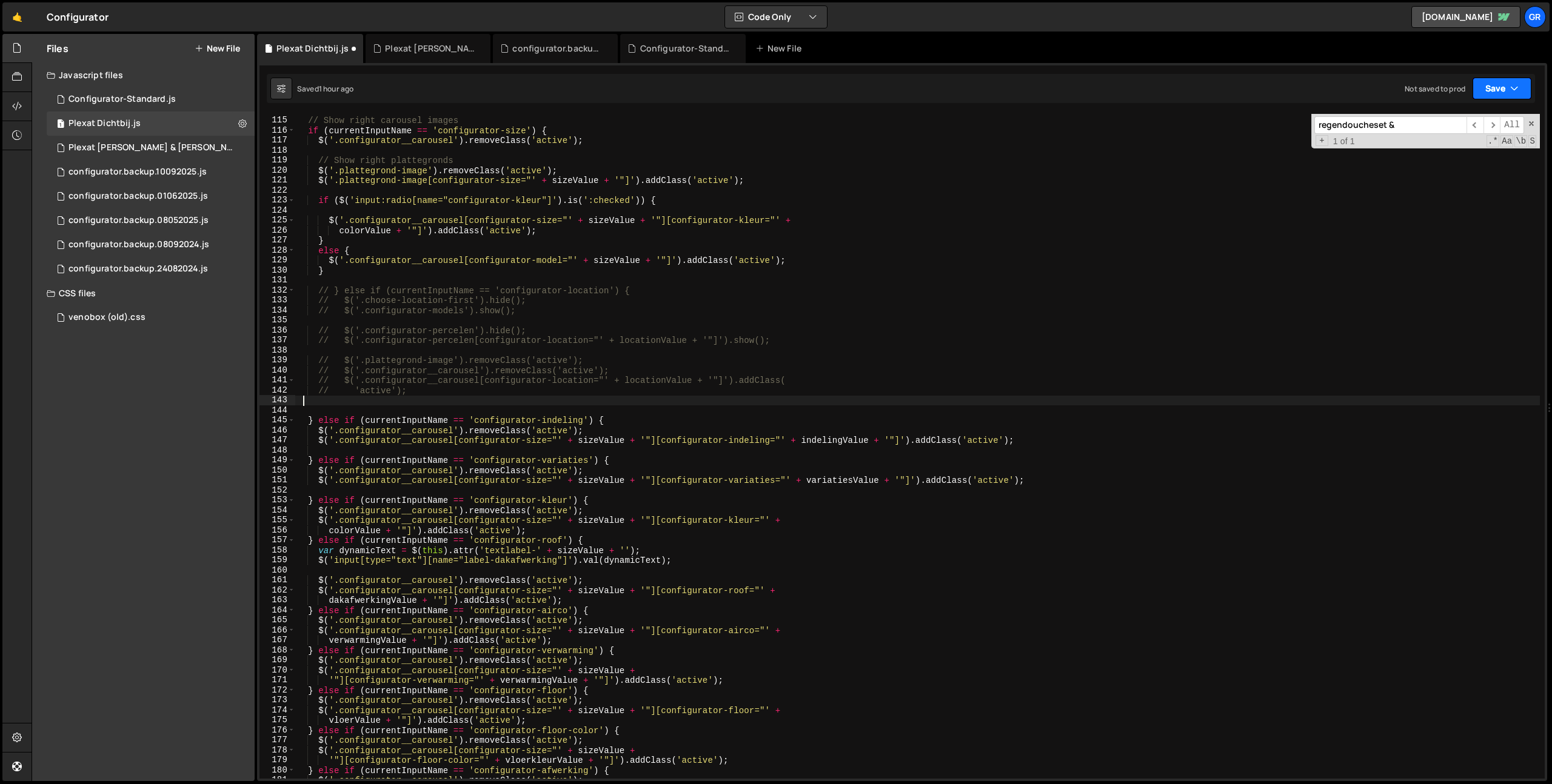
type textarea "$('.configurator__carousel[configurator-size="' + sizeValue + '"][configurator-…"
click at [1500, 90] on button "Save" at bounding box center [1501, 88] width 58 height 22
click at [1476, 120] on div "Save to Staging S" at bounding box center [1460, 119] width 126 height 12
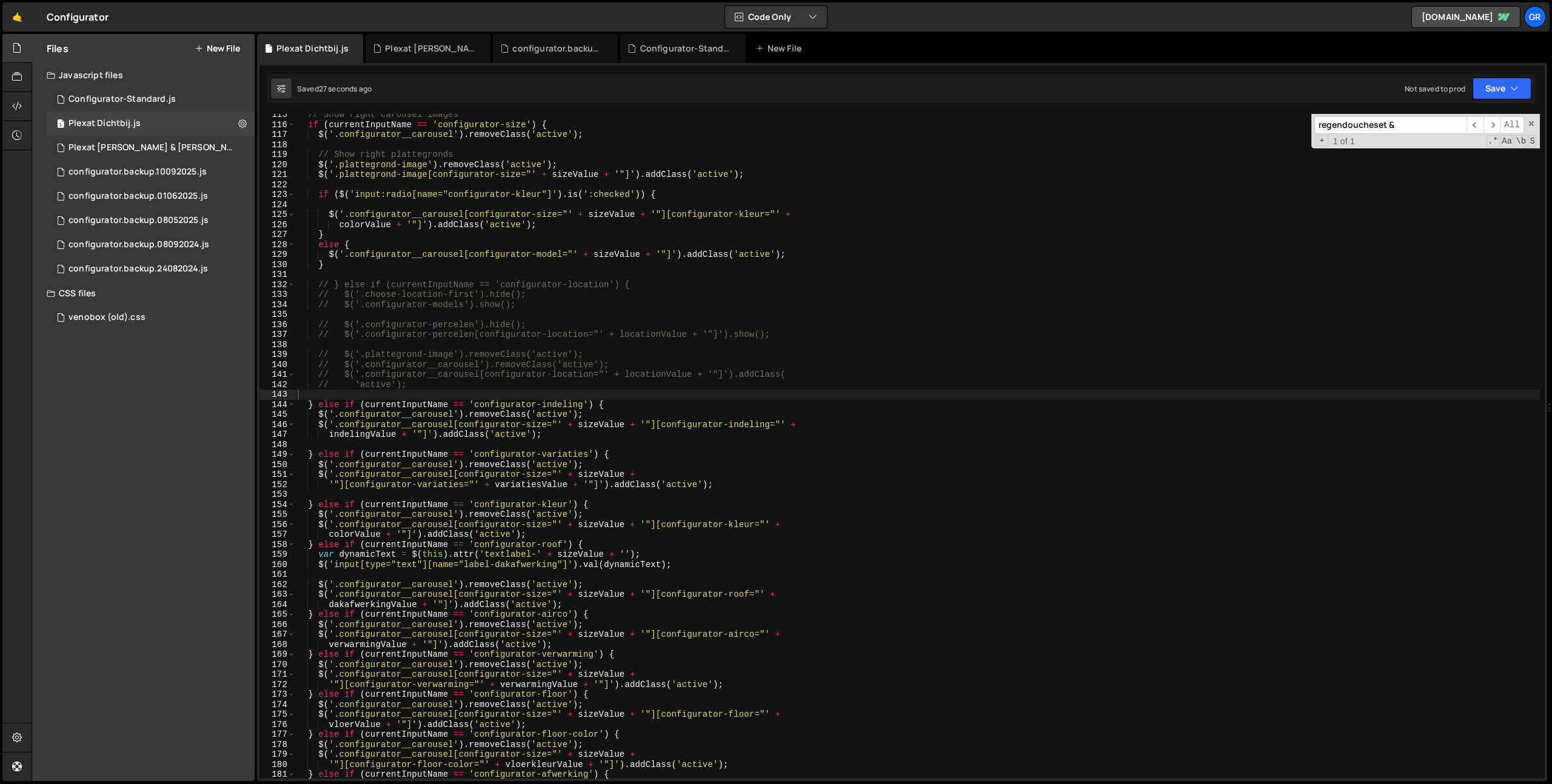
scroll to position [1150, 0]
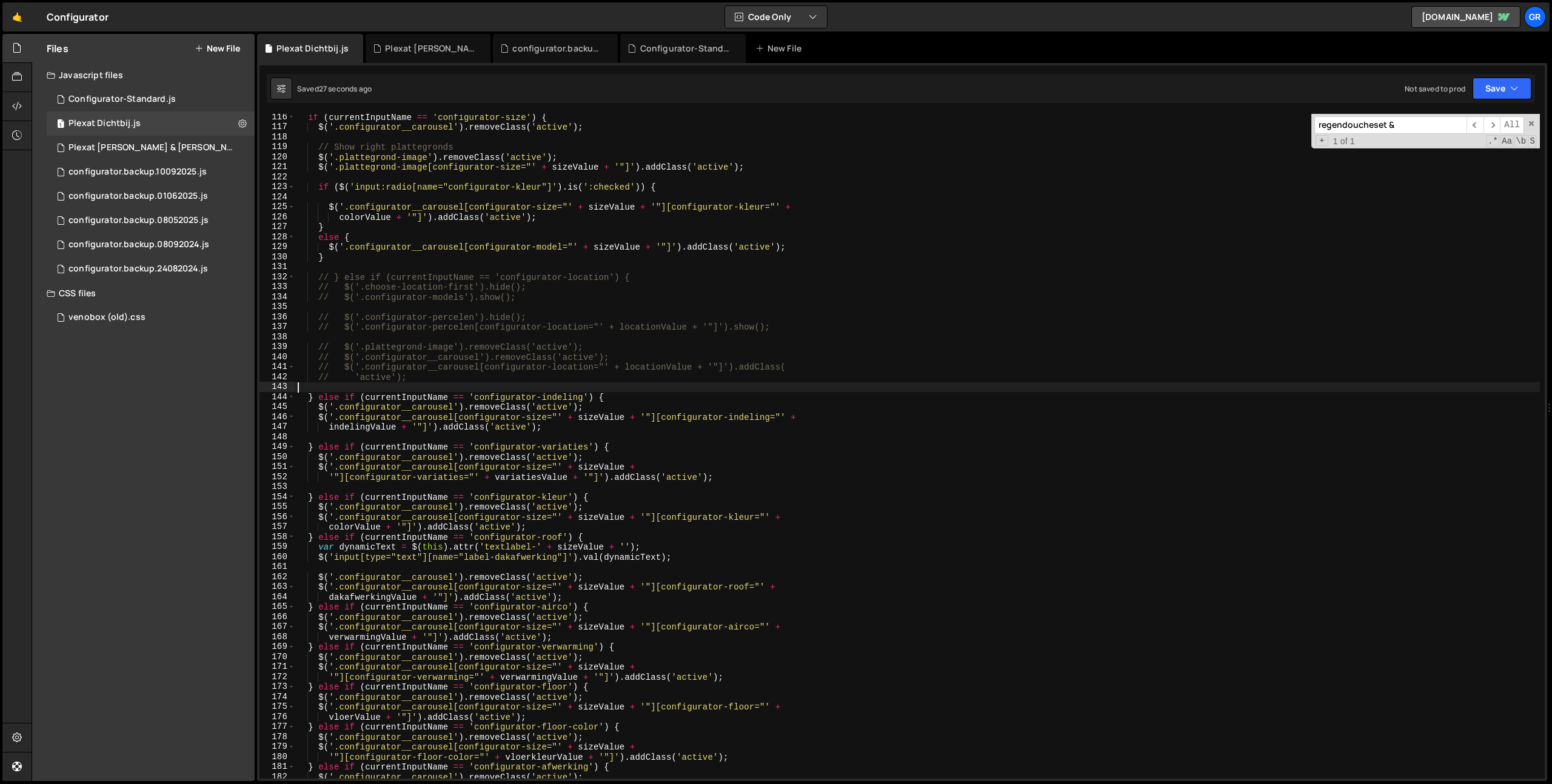
click at [859, 386] on div "if ( currentInputName == 'configurator-size' ) { $ ( '.configurator__carousel' …" at bounding box center [917, 454] width 1244 height 685
type input "airco"
